Goal: Information Seeking & Learning: Learn about a topic

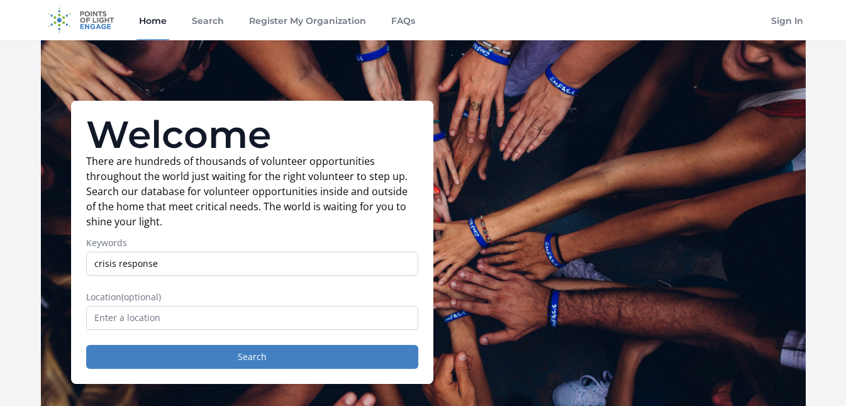
type input "crisis response"
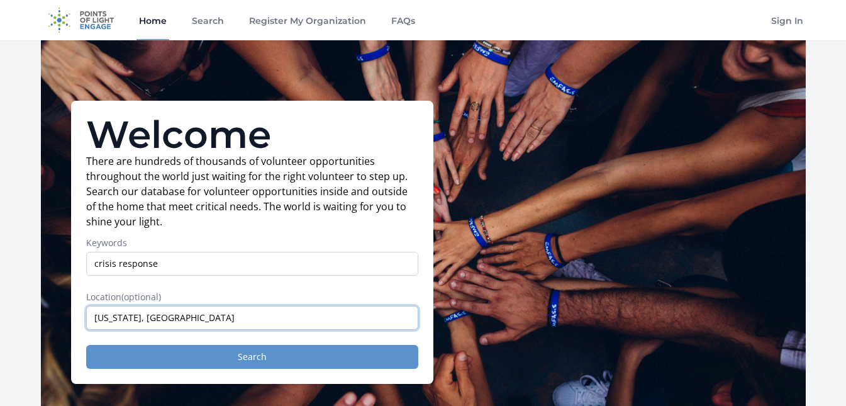
type input "[US_STATE], [GEOGRAPHIC_DATA]"
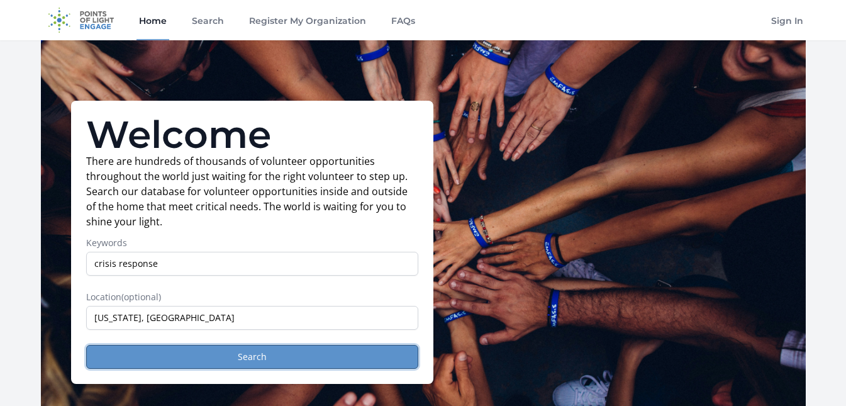
click at [297, 362] on button "Search" at bounding box center [252, 357] width 332 height 24
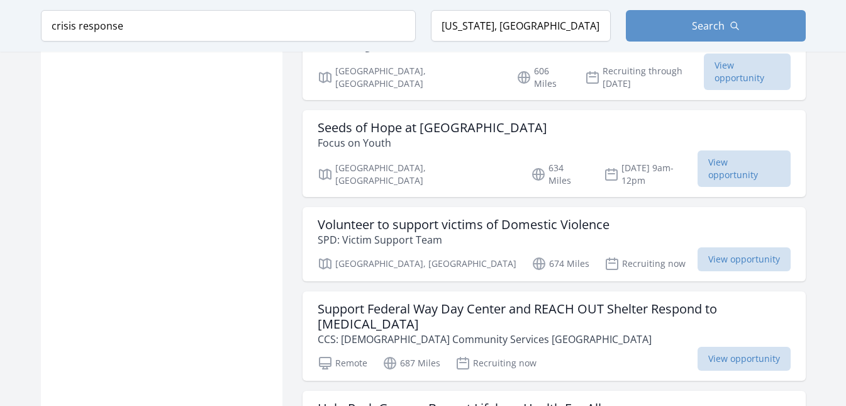
scroll to position [1384, 0]
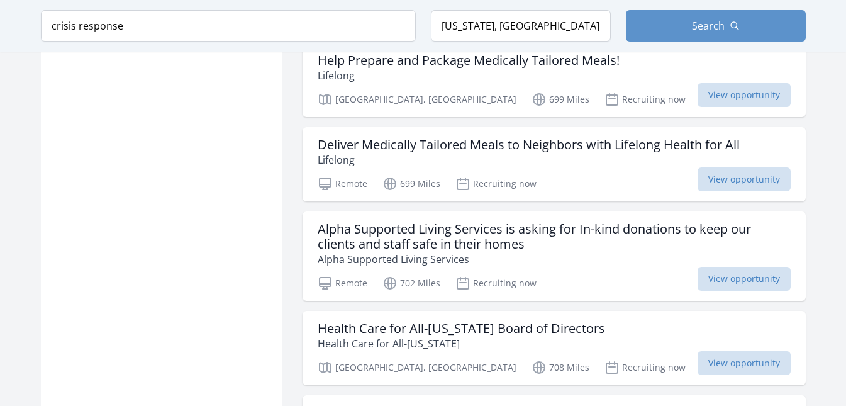
scroll to position [2265, 0]
